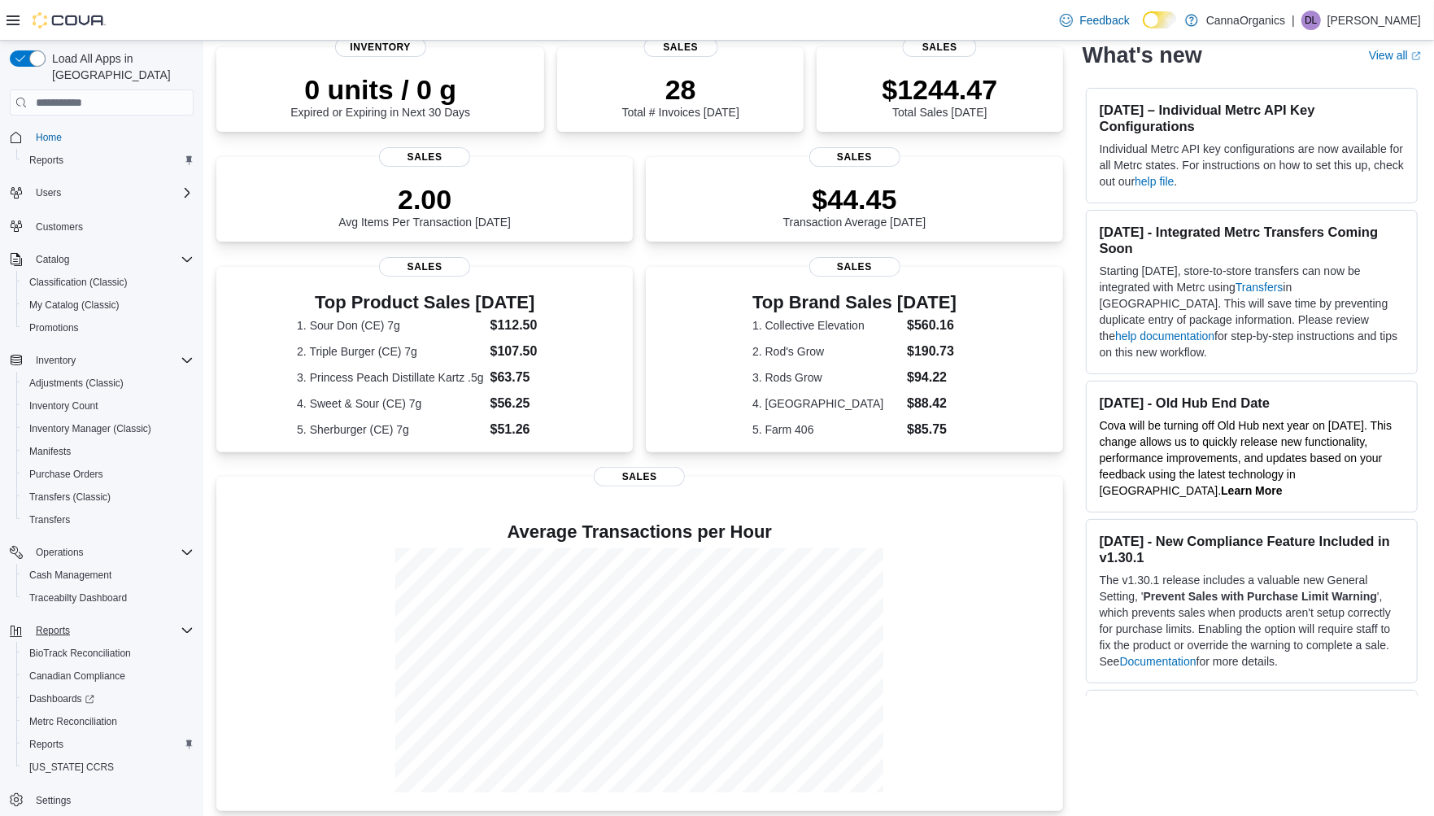
scroll to position [261, 0]
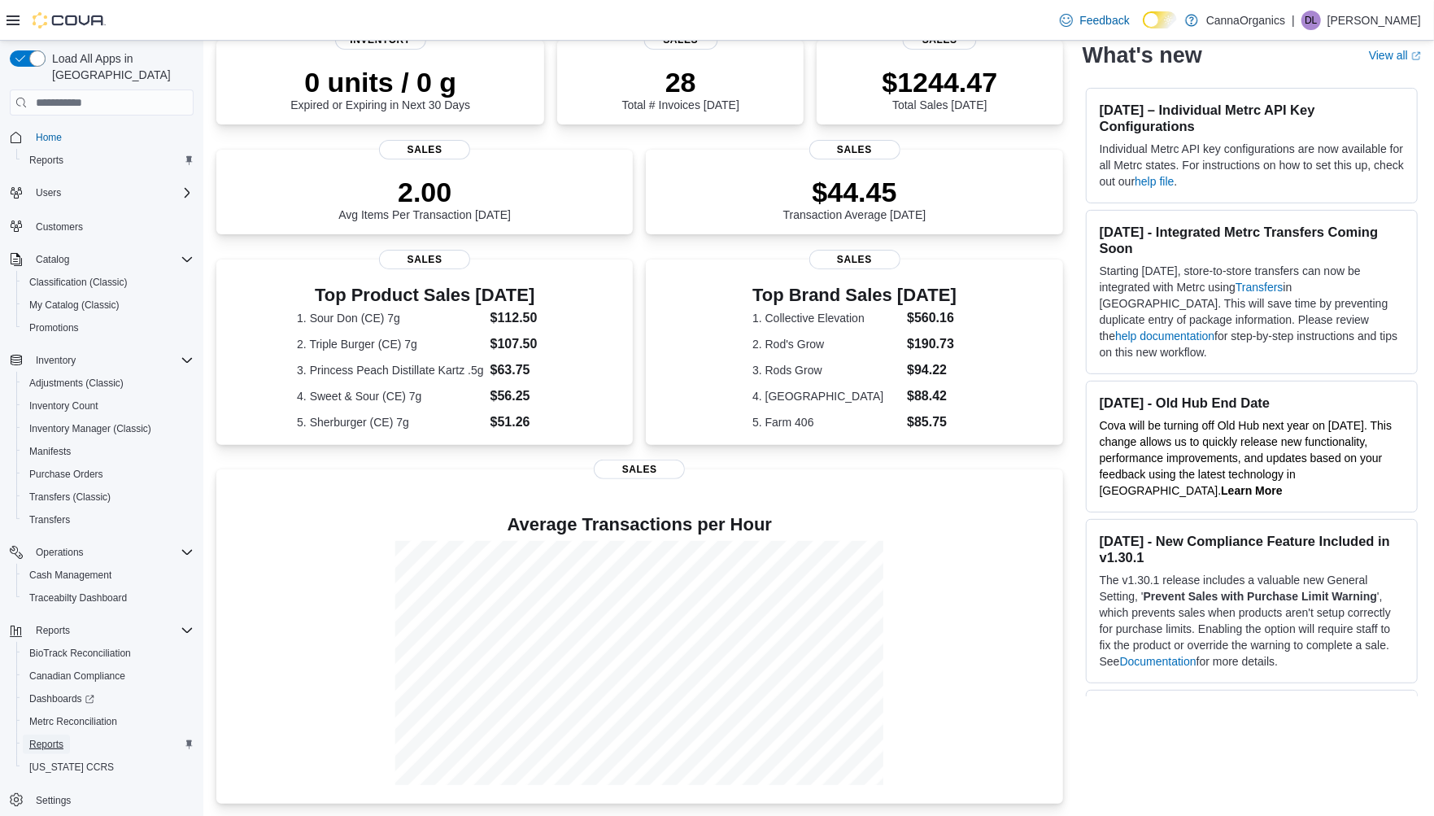
click at [41, 738] on span "Reports" at bounding box center [46, 744] width 34 height 13
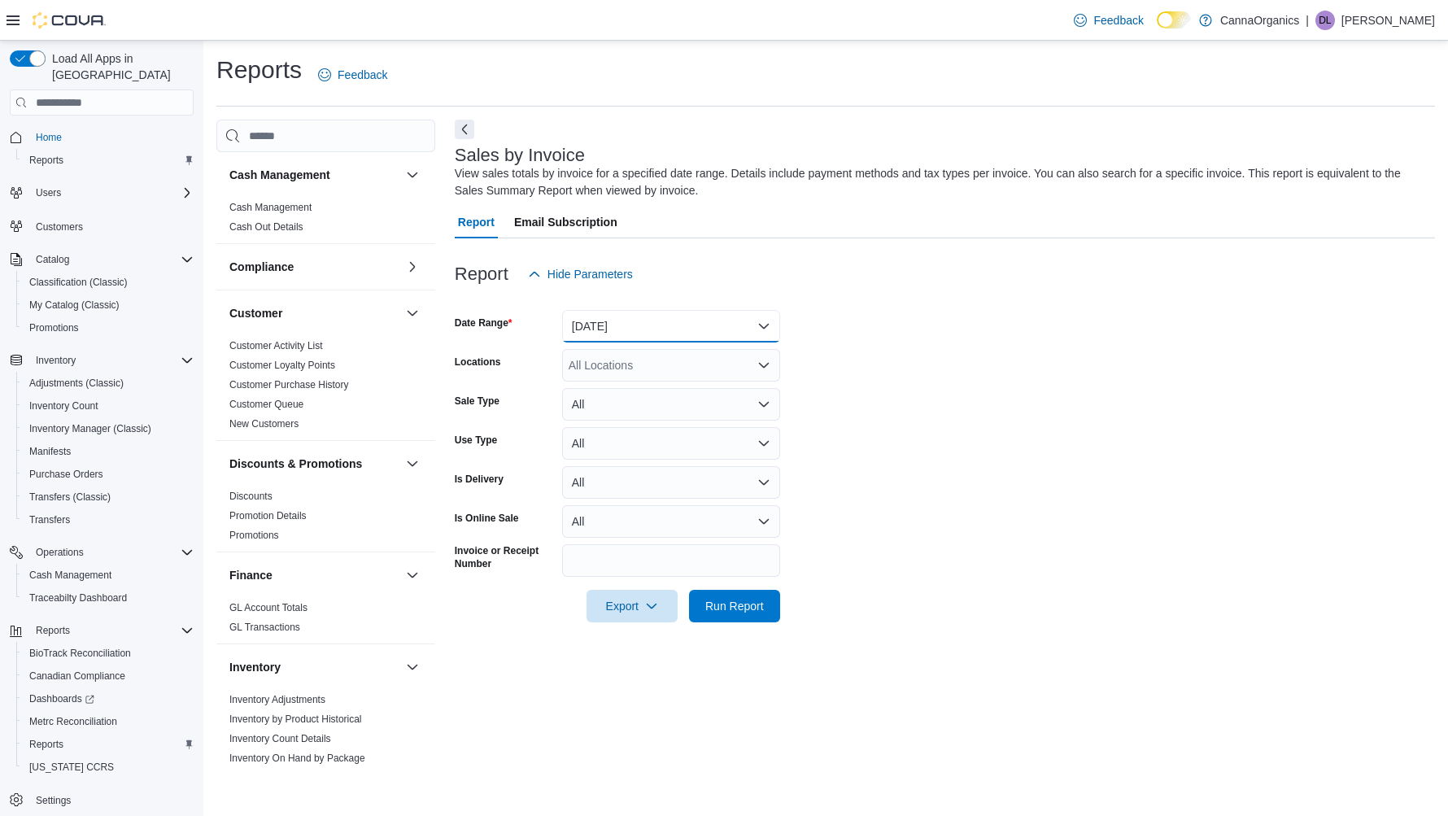
click at [638, 318] on button "[DATE]" at bounding box center [671, 326] width 218 height 33
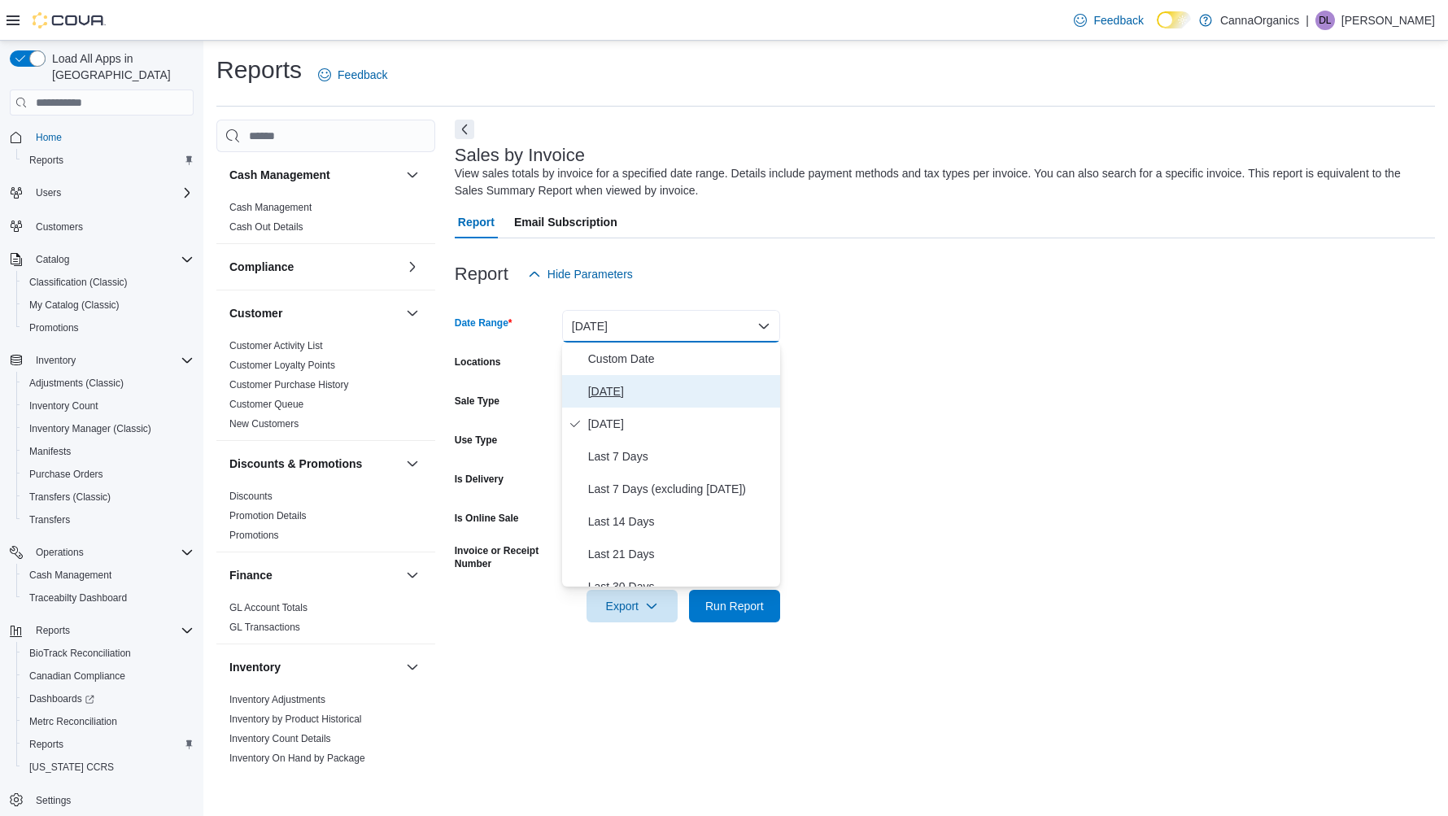
click at [614, 389] on span "[DATE]" at bounding box center [680, 392] width 185 height 20
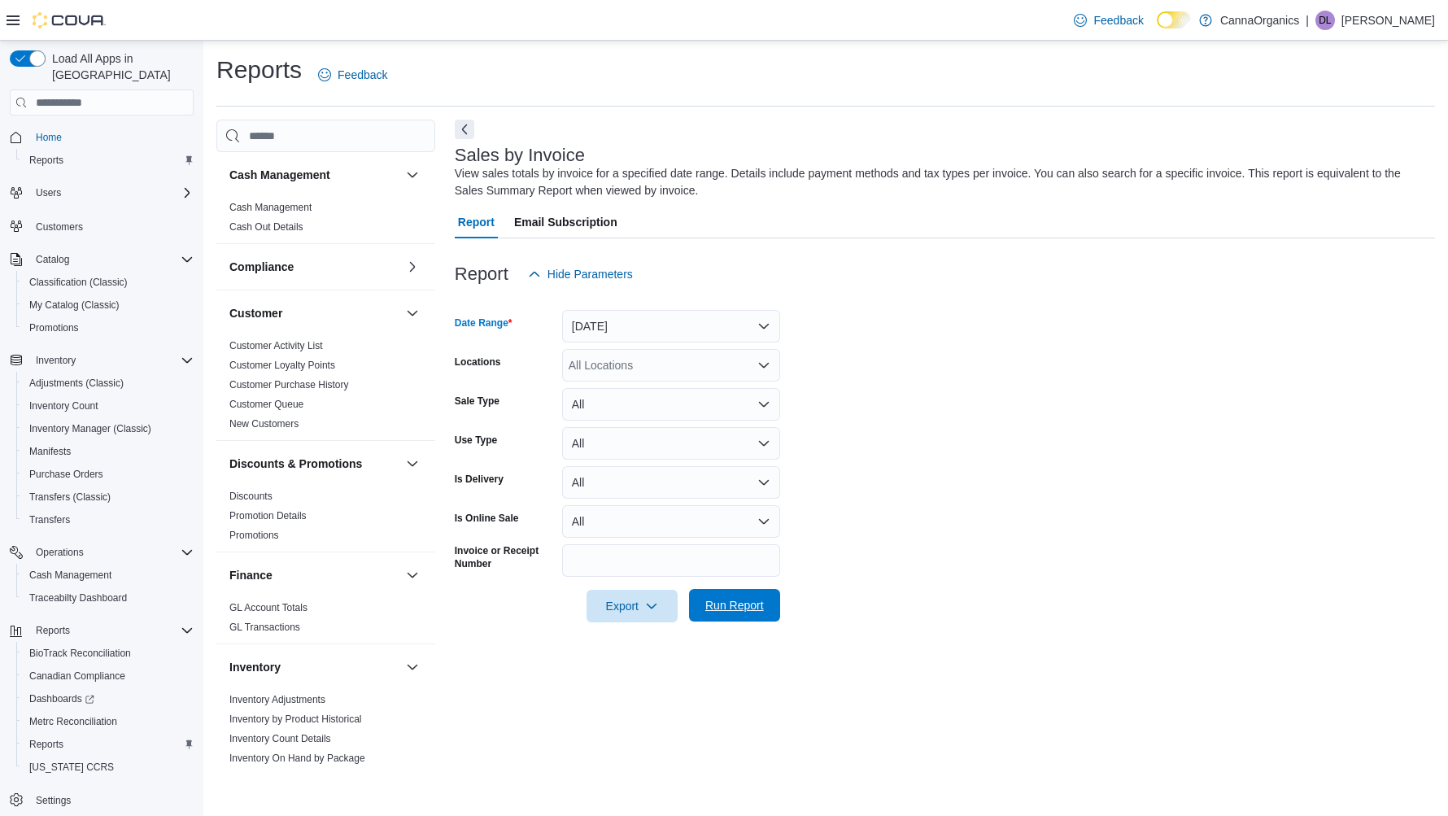
click at [746, 604] on span "Run Report" at bounding box center [734, 605] width 59 height 16
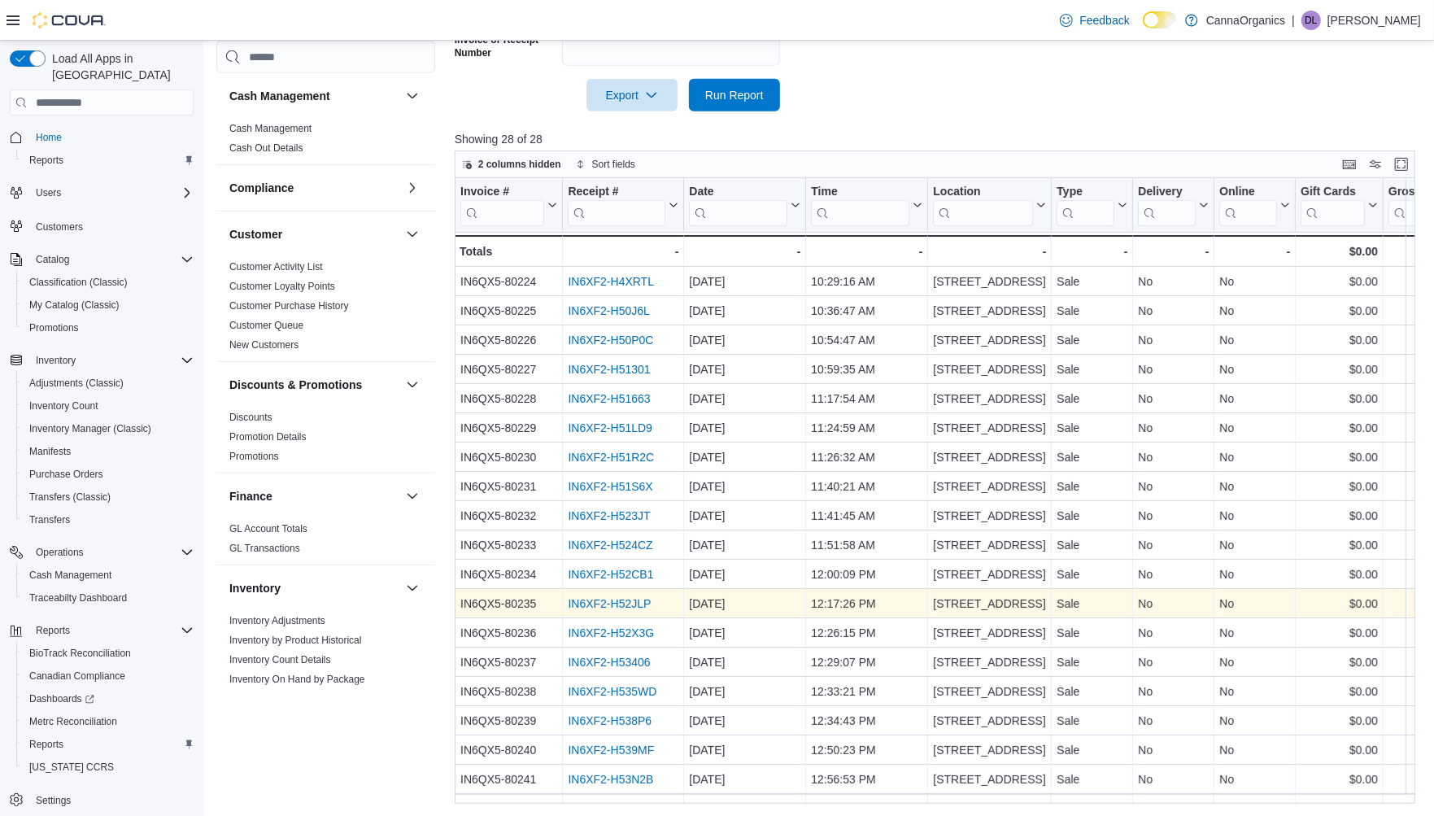
click at [606, 597] on link "IN6XF2-H52JLP" at bounding box center [609, 603] width 83 height 13
